Goal: Task Accomplishment & Management: Complete application form

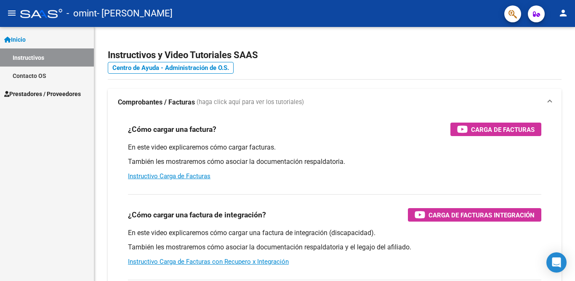
click at [41, 93] on span "Prestadores / Proveedores" at bounding box center [42, 93] width 77 height 9
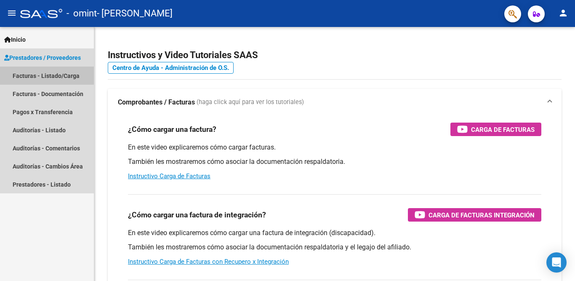
click at [46, 73] on link "Facturas - Listado/Carga" at bounding box center [47, 76] width 94 height 18
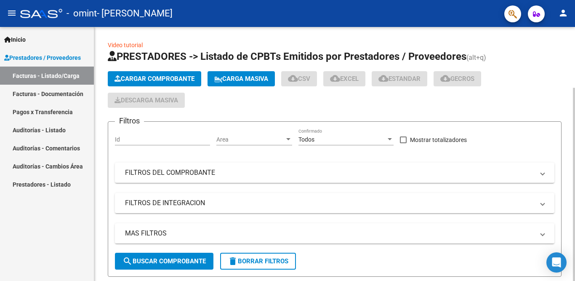
click at [147, 76] on span "Cargar Comprobante" at bounding box center [155, 79] width 80 height 8
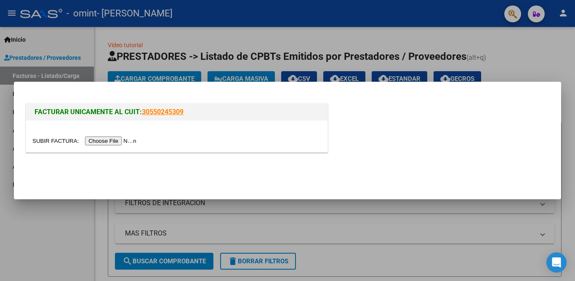
click at [115, 141] on input "file" at bounding box center [85, 140] width 107 height 9
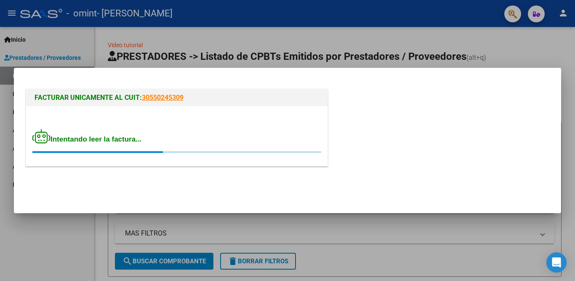
click at [101, 142] on span "Intentando leer la factura..." at bounding box center [86, 139] width 109 height 8
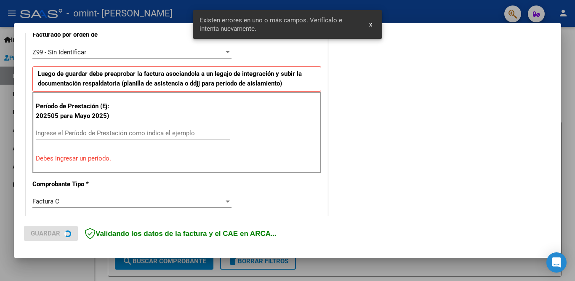
scroll to position [244, 0]
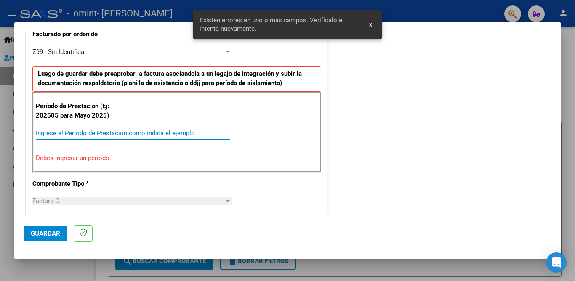
click at [119, 133] on input "Ingrese el Período de Prestación como indica el ejemplo" at bounding box center [133, 133] width 194 height 8
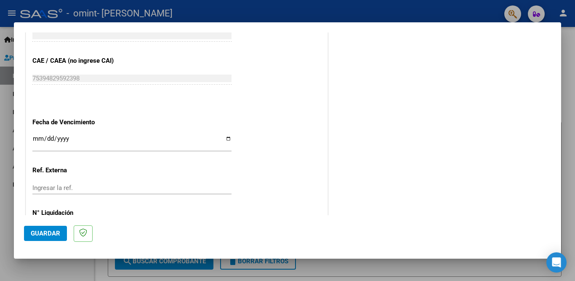
scroll to position [581, 0]
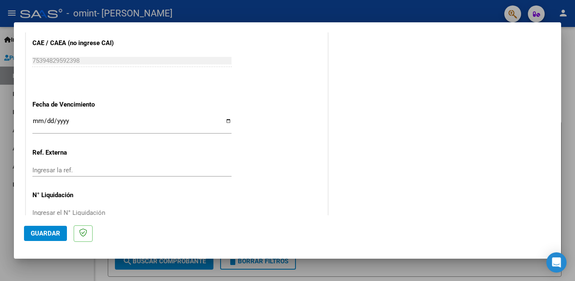
type input "202509"
click at [224, 117] on input "Ingresar la fecha" at bounding box center [131, 123] width 199 height 13
type input "[DATE]"
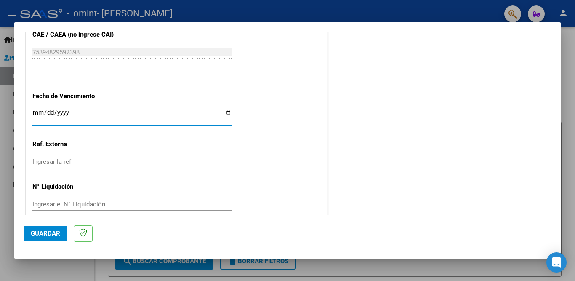
scroll to position [590, 0]
click at [47, 232] on span "Guardar" at bounding box center [45, 233] width 29 height 8
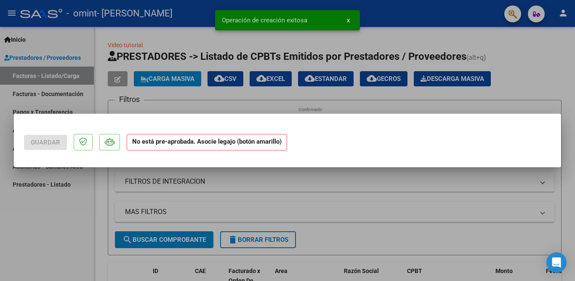
scroll to position [0, 0]
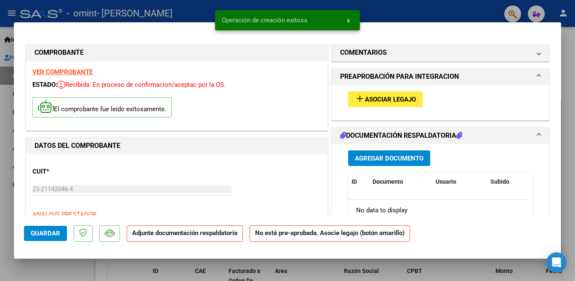
click at [373, 99] on span "Asociar Legajo" at bounding box center [390, 100] width 51 height 8
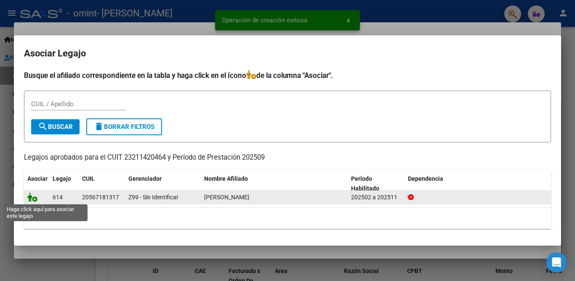
click at [31, 197] on icon at bounding box center [32, 196] width 10 height 9
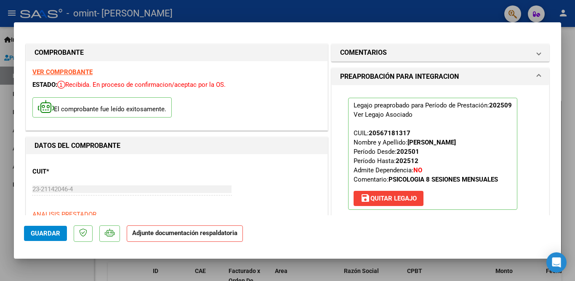
scroll to position [168, 0]
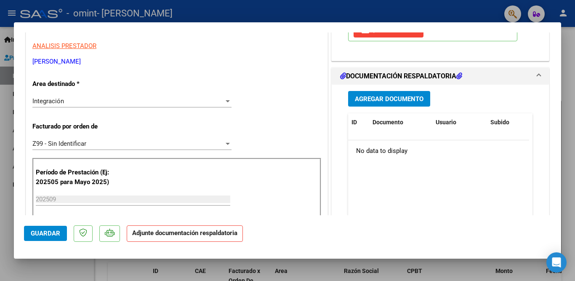
click at [395, 99] on span "Agregar Documento" at bounding box center [389, 99] width 69 height 8
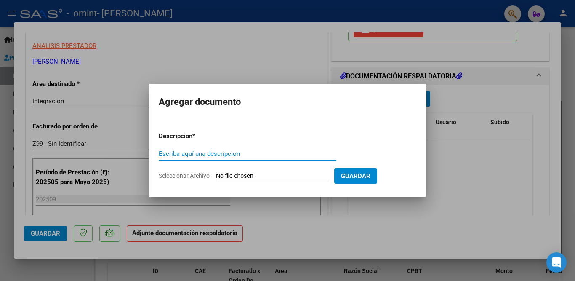
click at [229, 156] on input "Escriba aquí una descripcion" at bounding box center [248, 154] width 178 height 8
type input "asistencia"
click at [238, 173] on input "Seleccionar Archivo" at bounding box center [272, 176] width 112 height 8
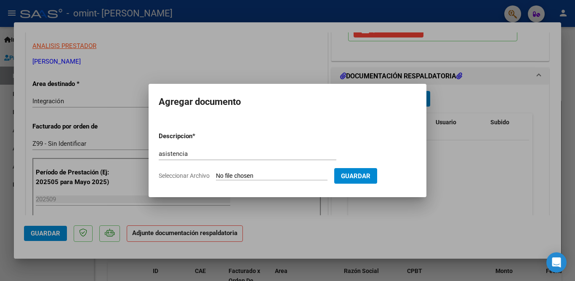
click at [256, 175] on input "Seleccionar Archivo" at bounding box center [272, 176] width 112 height 8
type input "C:\fakepath\[PERSON_NAME].pdf"
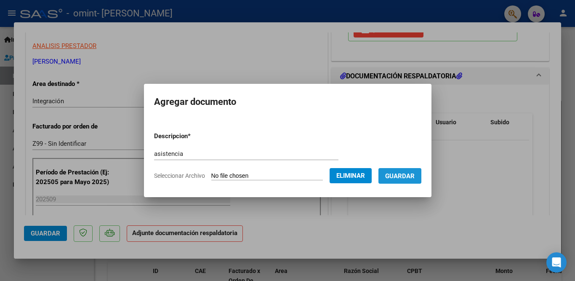
click at [397, 174] on span "Guardar" at bounding box center [399, 176] width 29 height 8
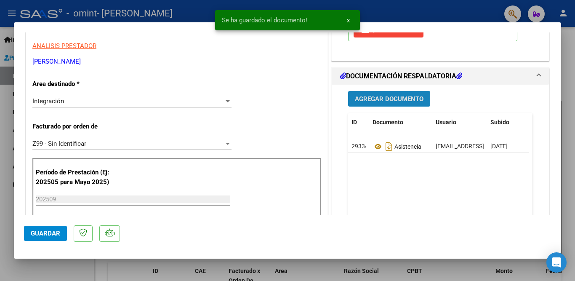
click at [402, 98] on span "Agregar Documento" at bounding box center [389, 99] width 69 height 8
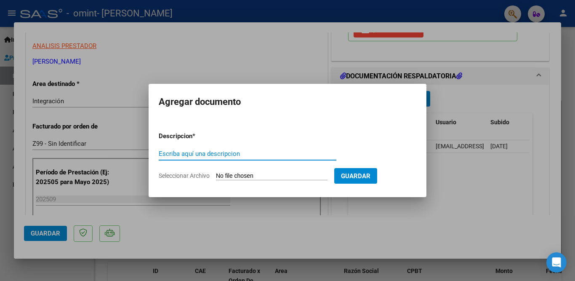
click at [234, 155] on input "Escriba aquí una descripcion" at bounding box center [248, 154] width 178 height 8
type input "AUTORIZACION"
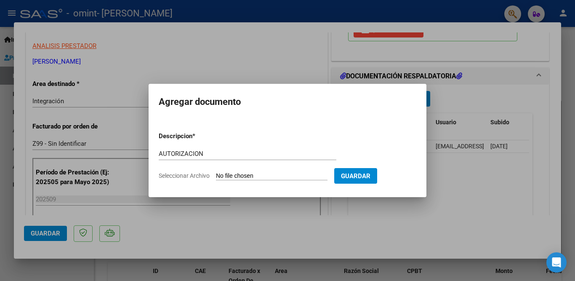
click at [257, 176] on input "Seleccionar Archivo" at bounding box center [272, 176] width 112 height 8
type input "C:\fakepath\presupueto [PERSON_NAME].pdf"
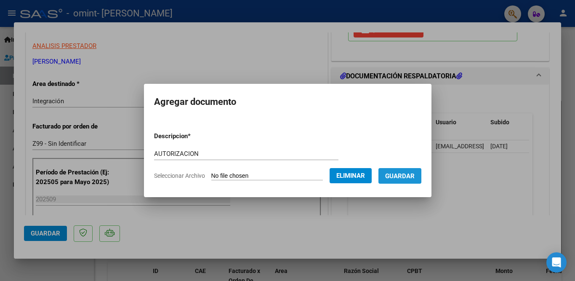
click at [401, 175] on span "Guardar" at bounding box center [399, 176] width 29 height 8
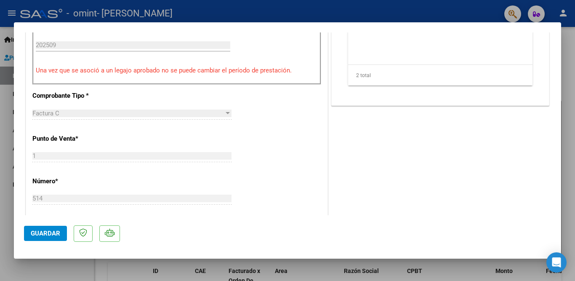
scroll to position [337, 0]
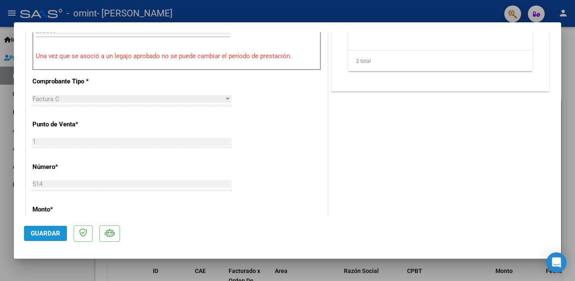
click at [43, 230] on span "Guardar" at bounding box center [45, 233] width 29 height 8
click at [54, 234] on span "Guardar" at bounding box center [45, 233] width 29 height 8
